Goal: Task Accomplishment & Management: Use online tool/utility

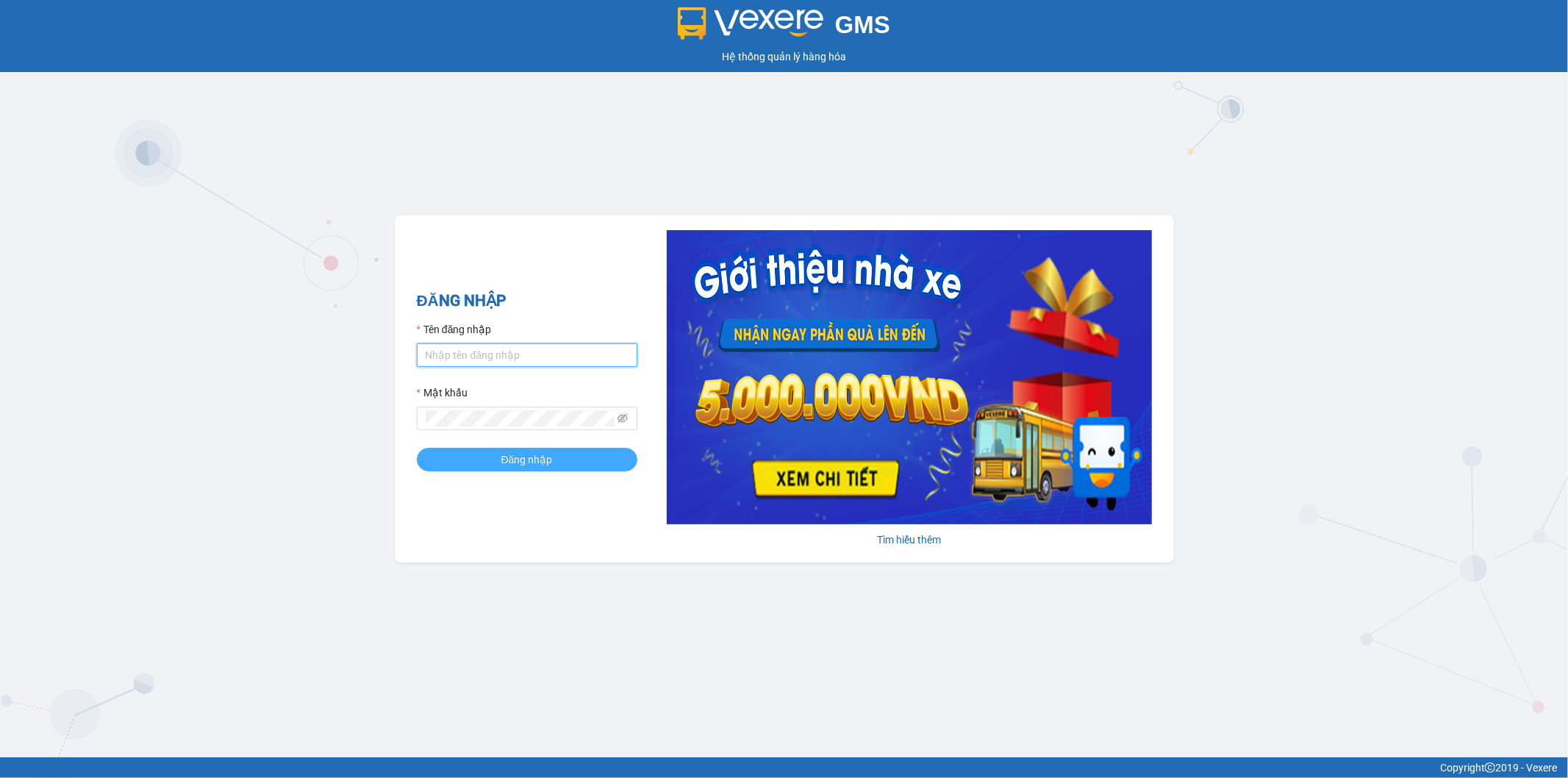
type input "thanhhoai.huynhgia"
click at [569, 460] on button "Đăng nhập" at bounding box center [526, 460] width 220 height 24
click at [621, 420] on icon "eye-invisible" at bounding box center [623, 418] width 10 height 10
click at [417, 448] on button "Đăng nhập" at bounding box center [526, 460] width 220 height 24
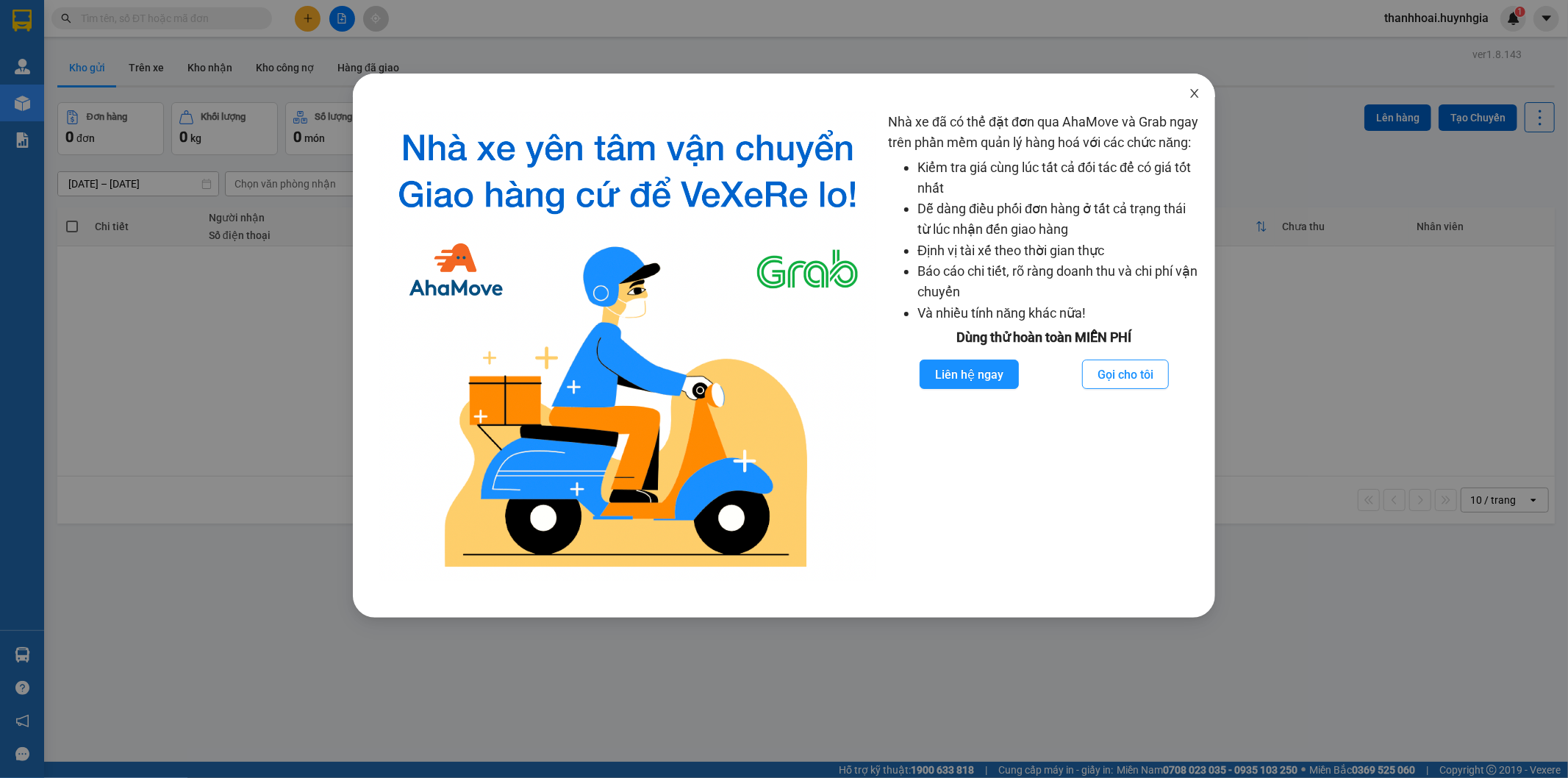
click at [1193, 93] on icon "close" at bounding box center [1195, 93] width 12 height 12
